Goal: Information Seeking & Learning: Learn about a topic

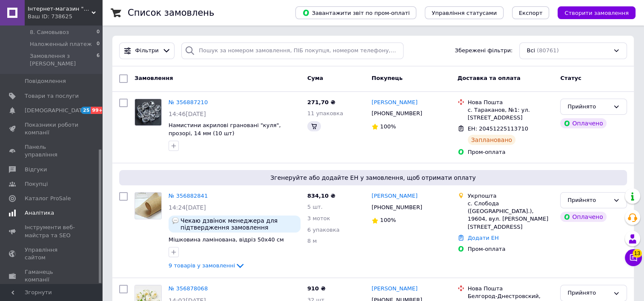
click at [42, 209] on span "Аналітика" at bounding box center [39, 213] width 29 height 8
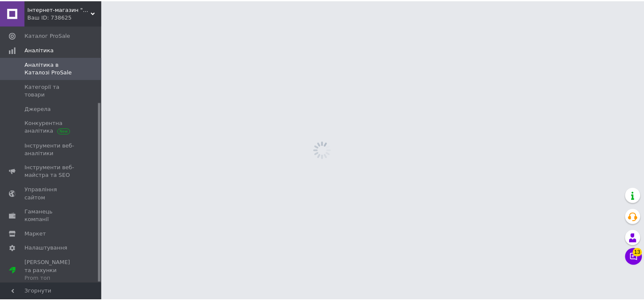
scroll to position [110, 0]
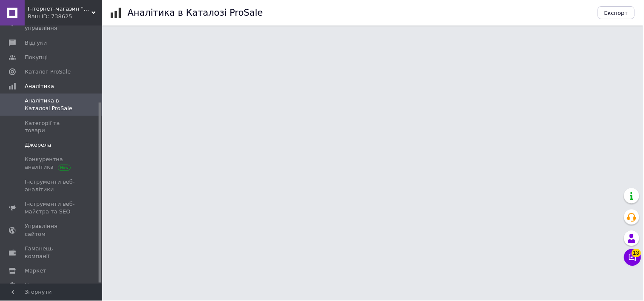
click at [38, 142] on span "Джерела" at bounding box center [38, 146] width 26 height 8
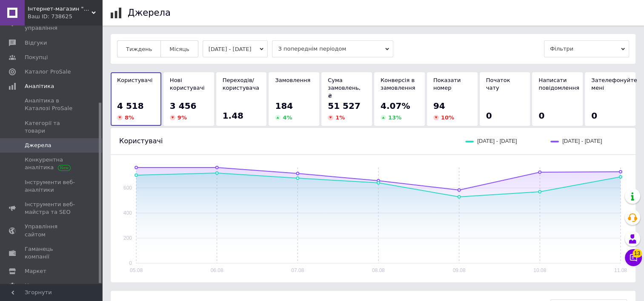
click at [349, 54] on span "З попереднім періодом" at bounding box center [332, 48] width 121 height 17
click at [423, 43] on div "Тиждень Місяць [DATE] - [DATE] З попереднім періодом Фільтри" at bounding box center [373, 48] width 512 height 17
click at [228, 51] on button "[DATE] - [DATE]" at bounding box center [236, 48] width 66 height 17
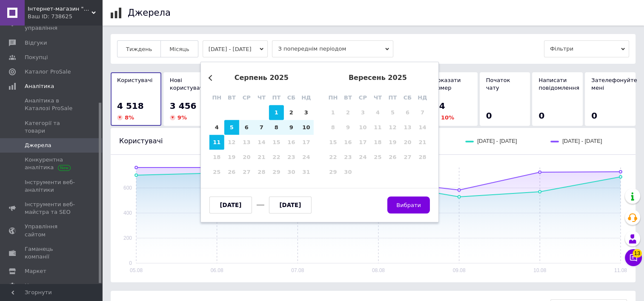
click at [278, 111] on div "1" at bounding box center [276, 112] width 15 height 15
type input "[DATE]"
click at [216, 145] on div "11" at bounding box center [216, 142] width 15 height 15
type input "[DATE]"
click at [414, 207] on span "Вибрати" at bounding box center [408, 205] width 25 height 6
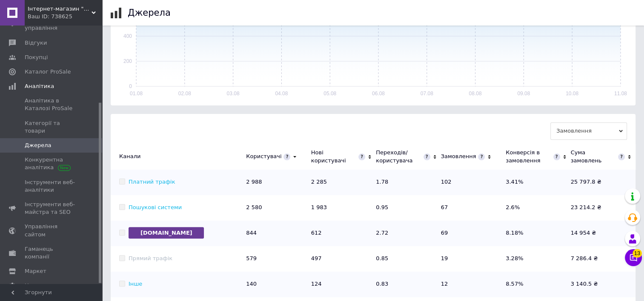
scroll to position [255, 0]
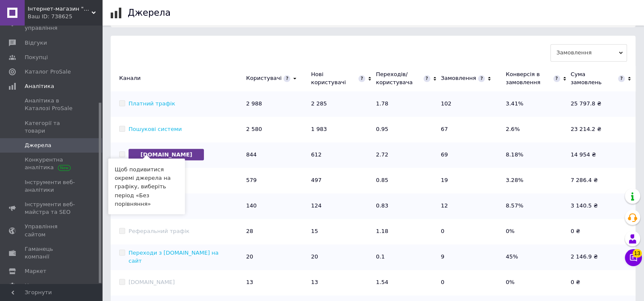
click at [155, 150] on span "[DOMAIN_NAME]" at bounding box center [166, 154] width 75 height 11
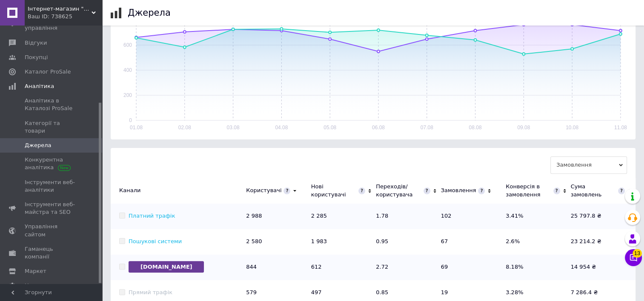
scroll to position [0, 0]
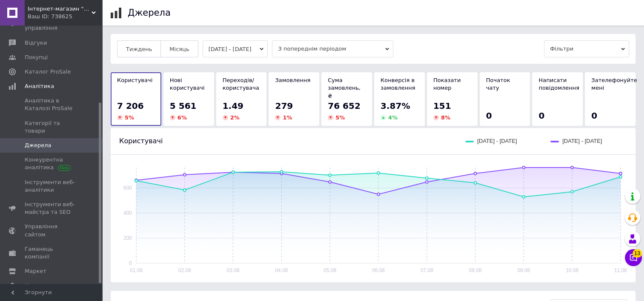
click at [369, 46] on span "З попереднім періодом" at bounding box center [332, 48] width 121 height 17
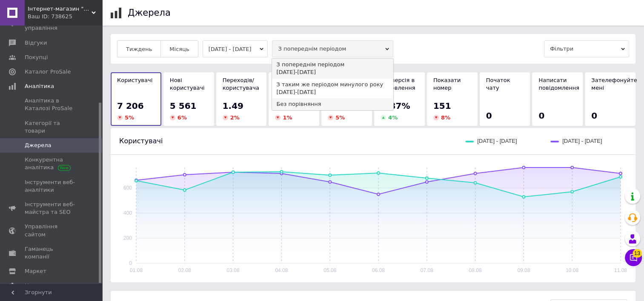
click at [306, 101] on div "Без порівняння" at bounding box center [332, 104] width 113 height 8
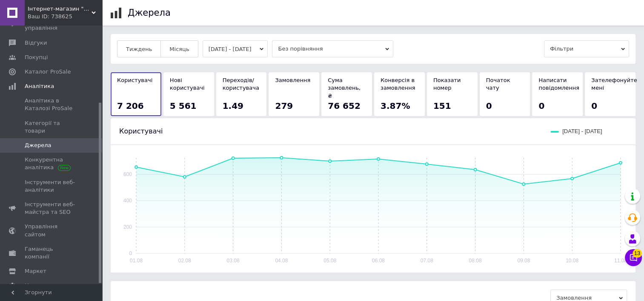
click at [588, 50] on span "Фільтри" at bounding box center [586, 48] width 85 height 17
click at [504, 45] on div "Тиждень Місяць [DATE] - [DATE] Без порівняння Фільтри" at bounding box center [373, 48] width 512 height 17
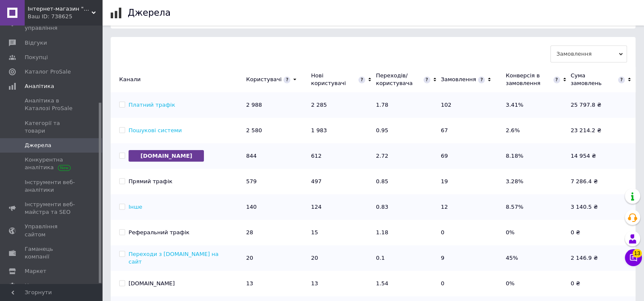
scroll to position [255, 0]
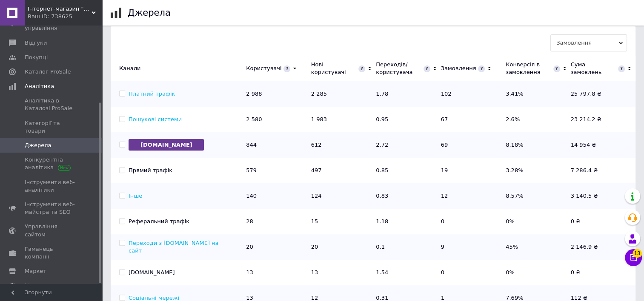
click at [148, 139] on span "[DOMAIN_NAME]" at bounding box center [166, 144] width 75 height 11
click at [125, 142] on input "[DOMAIN_NAME]" at bounding box center [122, 145] width 6 height 6
click at [121, 142] on input "[DOMAIN_NAME]" at bounding box center [122, 145] width 6 height 6
checkbox input "false"
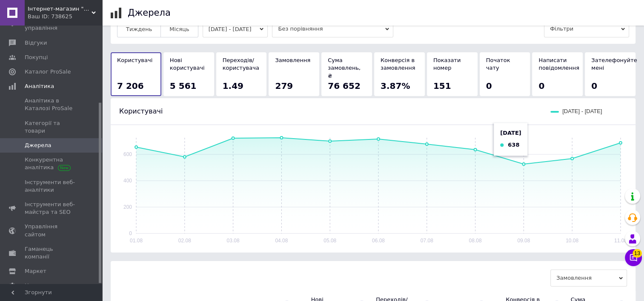
scroll to position [0, 0]
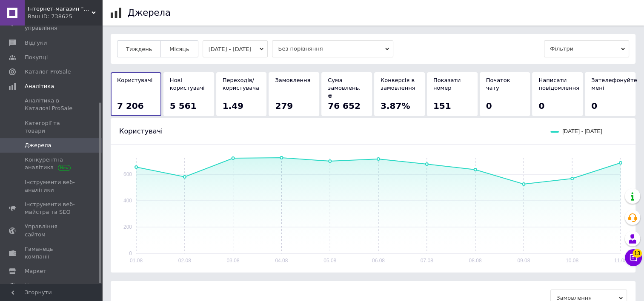
click at [226, 49] on button "[DATE] - [DATE]" at bounding box center [236, 48] width 66 height 17
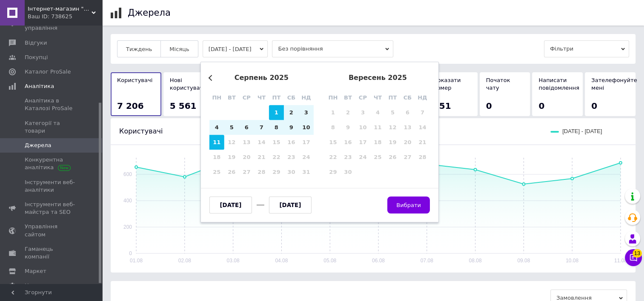
click at [233, 206] on input "[DATE]" at bounding box center [230, 205] width 43 height 17
click at [245, 207] on input "[DATE]" at bounding box center [230, 205] width 43 height 17
type input "[DATE]"
click at [307, 209] on input "[DATE]" at bounding box center [290, 205] width 43 height 17
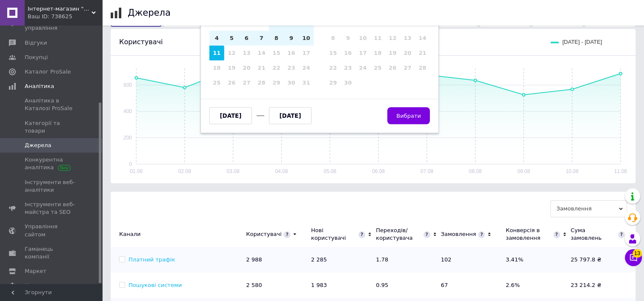
scroll to position [43, 0]
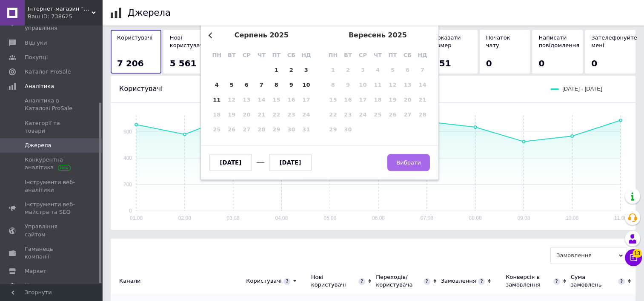
type input "[DATE]"
click at [416, 167] on button "Вибрати" at bounding box center [408, 162] width 43 height 17
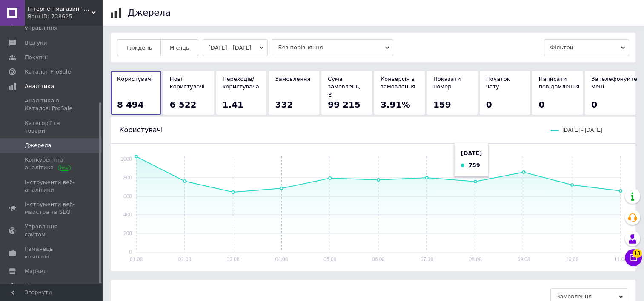
scroll to position [0, 0]
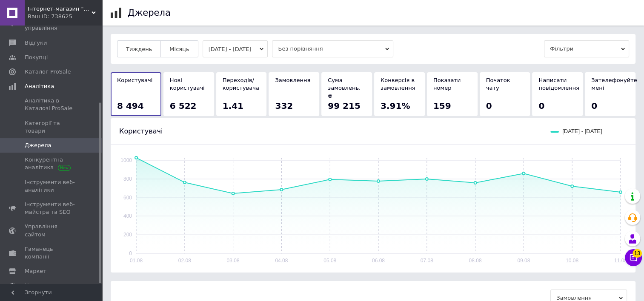
click at [240, 48] on button "[DATE] - [DATE]" at bounding box center [236, 48] width 66 height 17
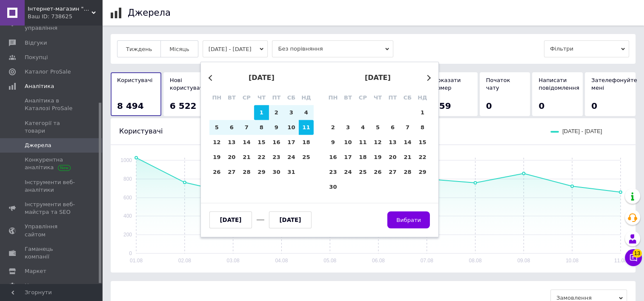
click at [246, 220] on input "[DATE]" at bounding box center [230, 220] width 43 height 17
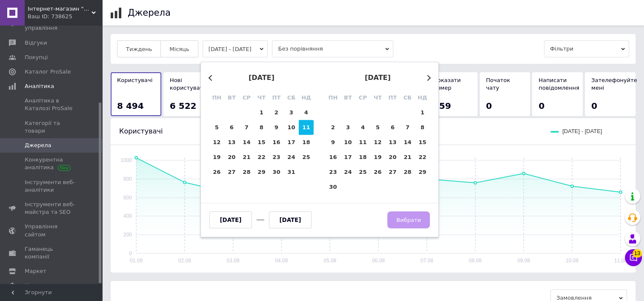
type input "[DATE]"
click at [306, 219] on input "[DATE]" at bounding box center [290, 220] width 43 height 17
type input "[DATE]"
click at [393, 217] on button "Вибрати" at bounding box center [408, 220] width 43 height 17
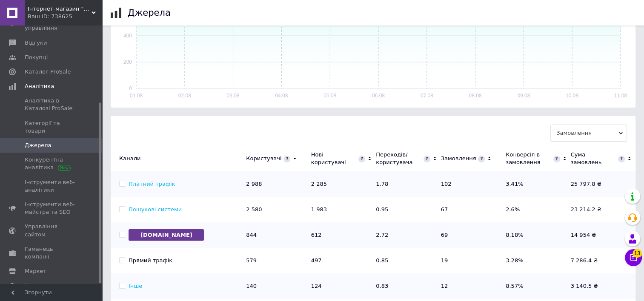
scroll to position [128, 0]
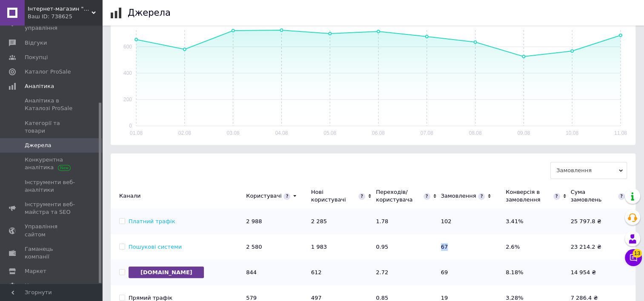
drag, startPoint x: 451, startPoint y: 242, endPoint x: 426, endPoint y: 244, distance: 25.7
click at [426, 244] on tr "Пошукові системи 2 580 1 983 0.95 67 2.6% 23 214.2 ₴" at bounding box center [373, 248] width 525 height 26
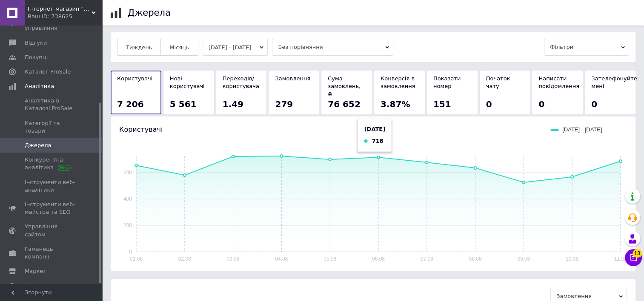
scroll to position [0, 0]
